Goal: Find specific page/section: Find specific page/section

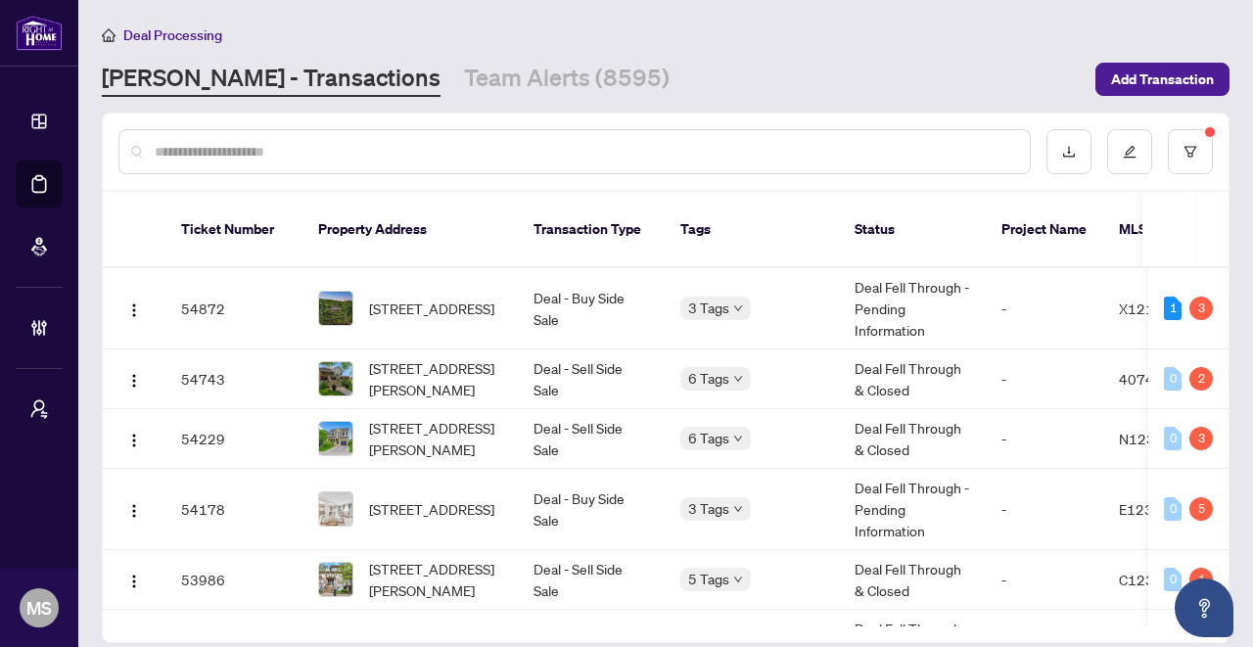
scroll to position [60, 0]
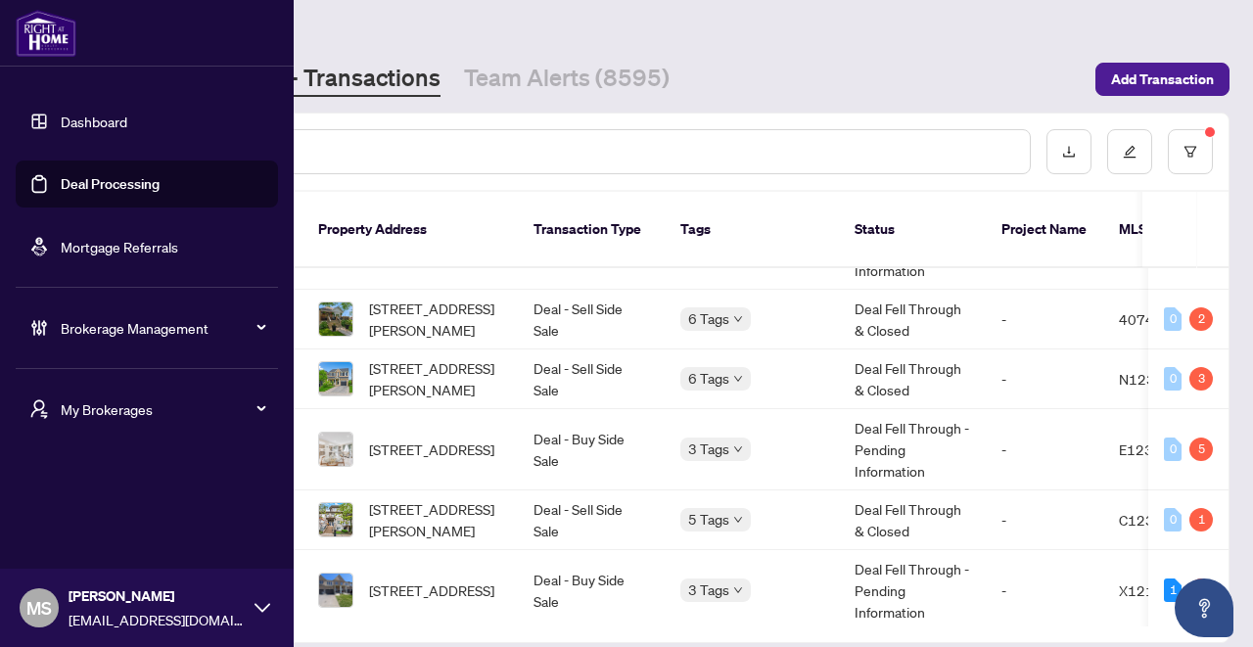
click at [266, 408] on div "My Brokerages" at bounding box center [147, 409] width 262 height 47
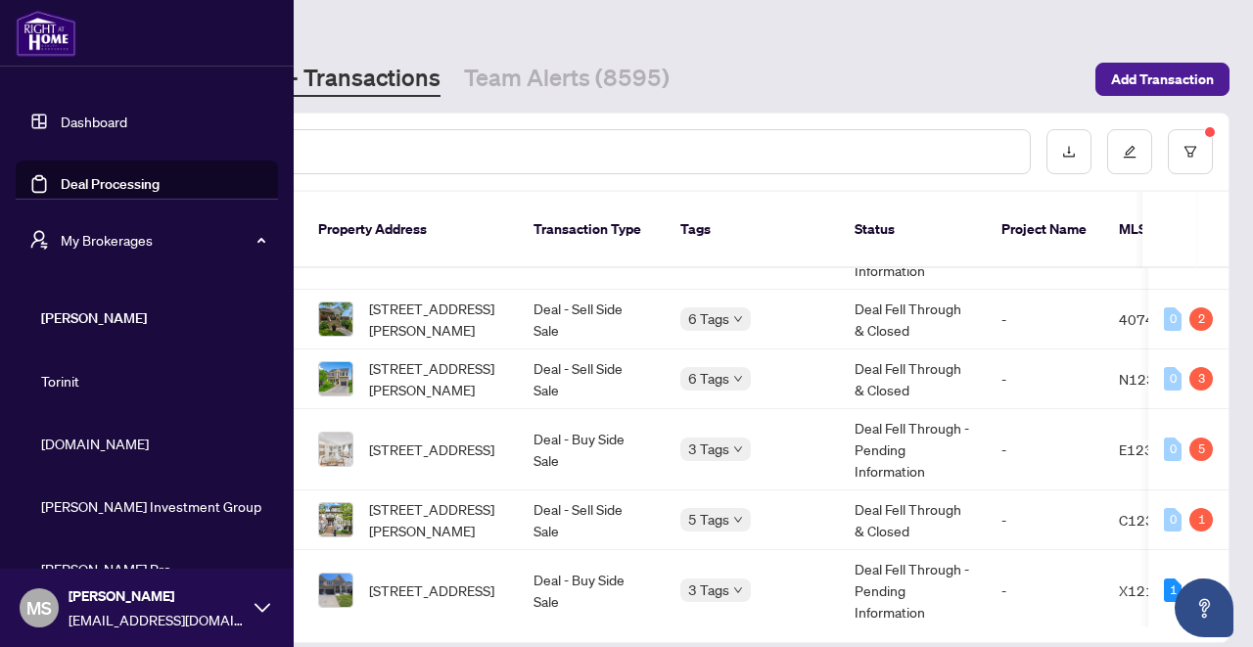
click at [80, 435] on span "[DOMAIN_NAME]" at bounding box center [152, 444] width 223 height 22
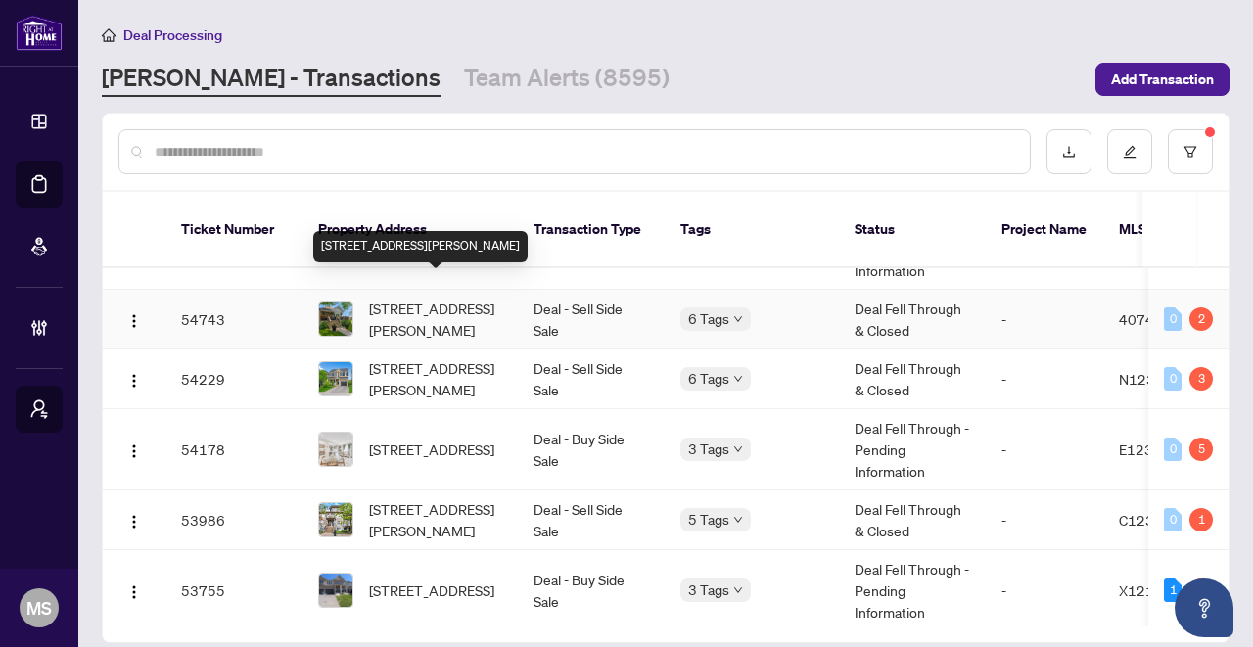
click at [419, 298] on span "[STREET_ADDRESS][PERSON_NAME]" at bounding box center [435, 319] width 133 height 43
